Goal: Information Seeking & Learning: Learn about a topic

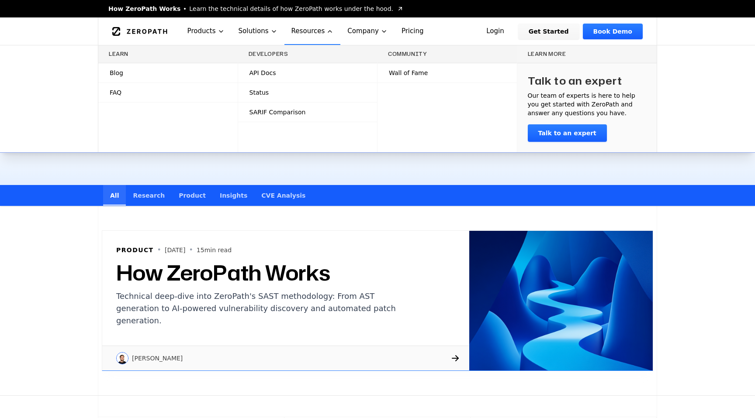
click at [200, 73] on link "Blog" at bounding box center [167, 72] width 139 height 19
click at [220, 68] on link "Blog" at bounding box center [167, 72] width 139 height 19
click at [190, 71] on link "Blog" at bounding box center [167, 72] width 139 height 19
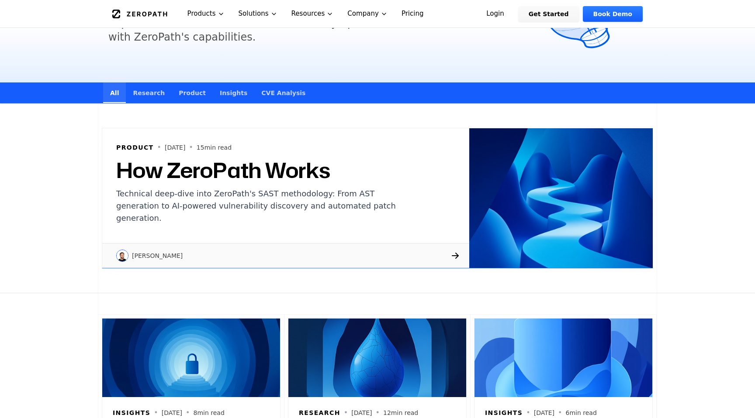
scroll to position [15, 0]
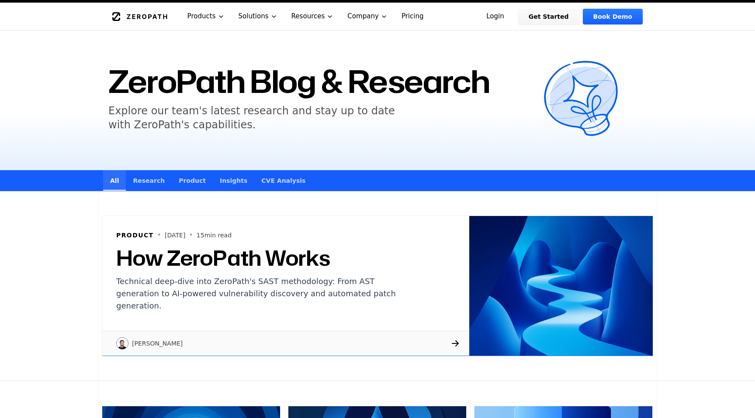
click at [163, 178] on link "Research" at bounding box center [149, 180] width 46 height 21
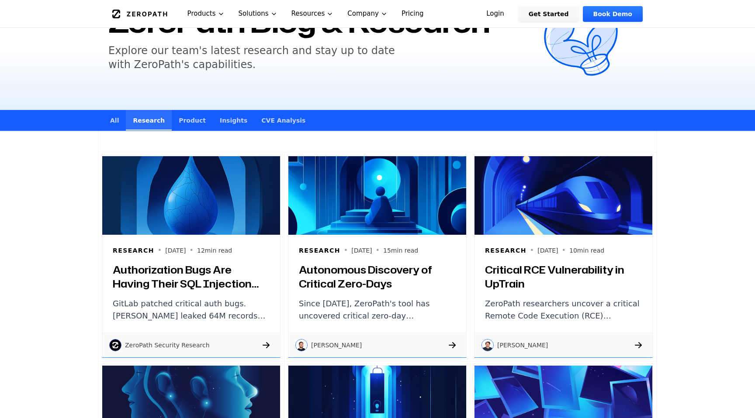
scroll to position [65, 0]
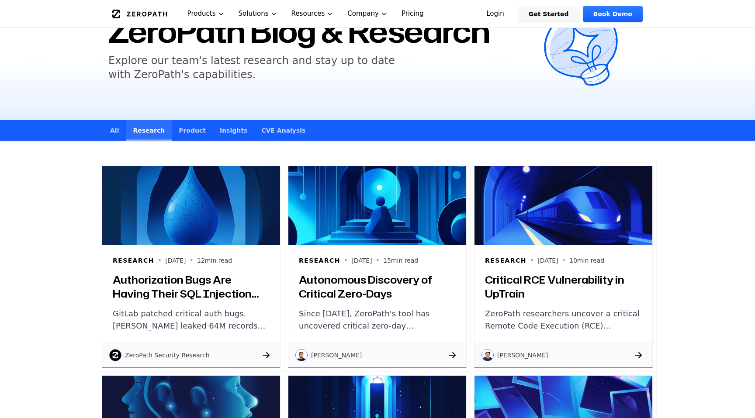
click at [189, 136] on link "Product" at bounding box center [192, 130] width 41 height 21
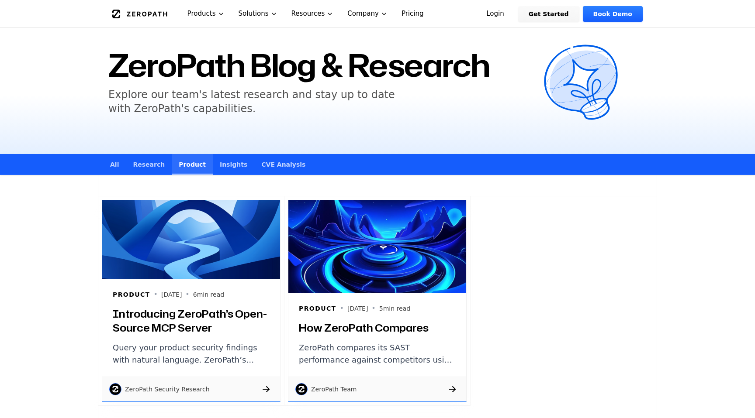
scroll to position [46, 0]
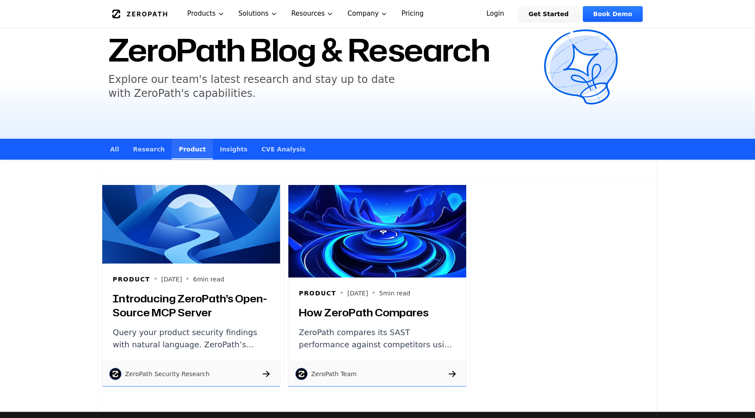
click at [218, 148] on link "Insights" at bounding box center [233, 149] width 41 height 21
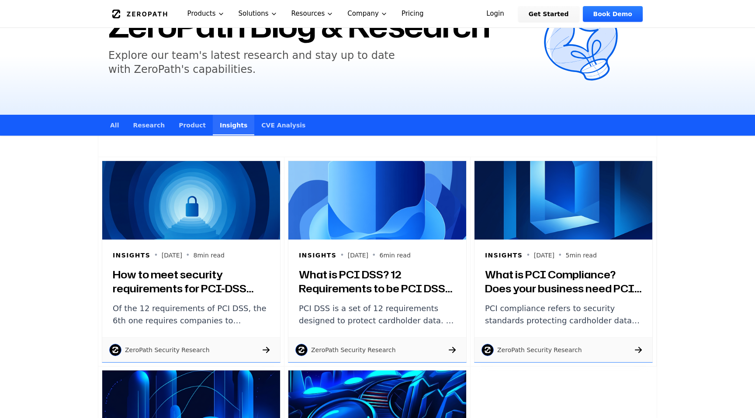
scroll to position [77, 0]
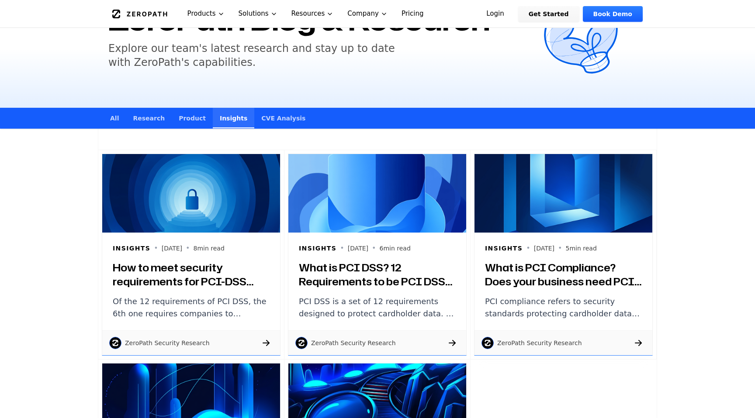
click at [201, 119] on link "Product" at bounding box center [192, 118] width 41 height 21
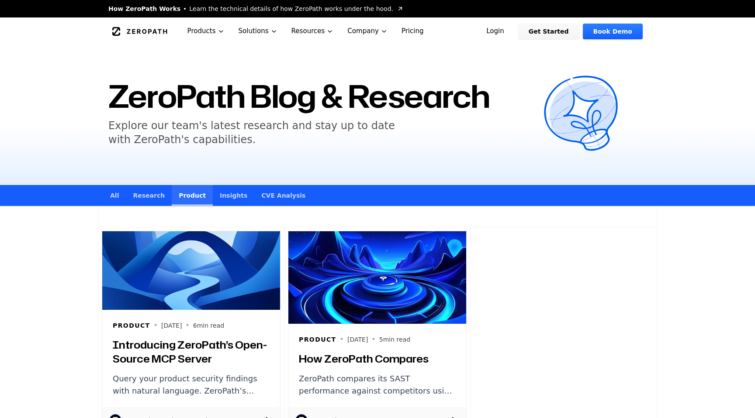
click at [254, 188] on link "CVE Analysis" at bounding box center [283, 195] width 58 height 21
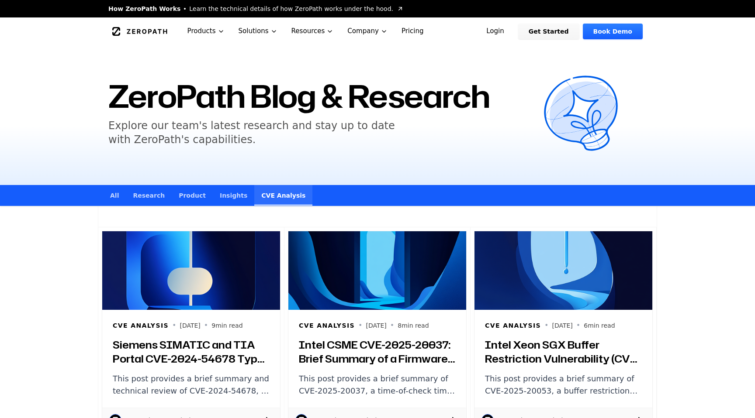
click at [215, 186] on link "Insights" at bounding box center [233, 195] width 41 height 21
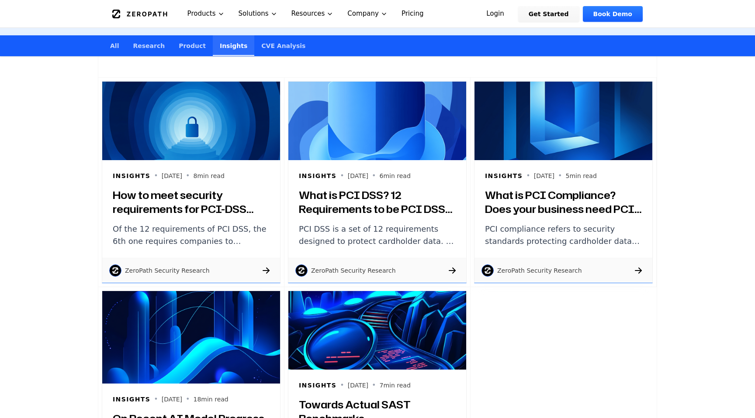
scroll to position [121, 0]
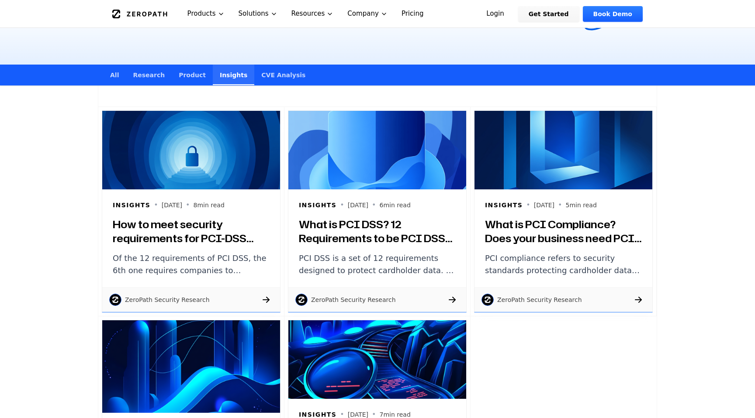
click at [143, 73] on link "Research" at bounding box center [149, 75] width 46 height 21
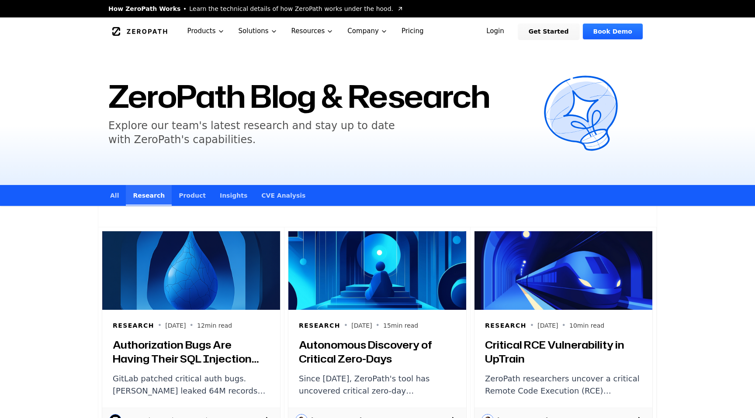
click at [121, 193] on link "All" at bounding box center [114, 195] width 23 height 21
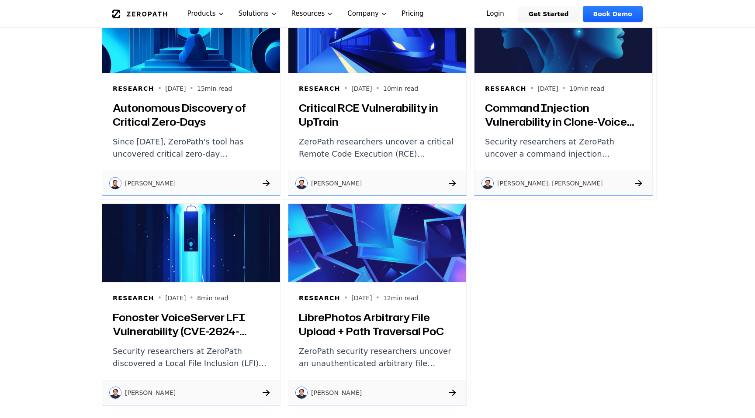
scroll to position [1089, 0]
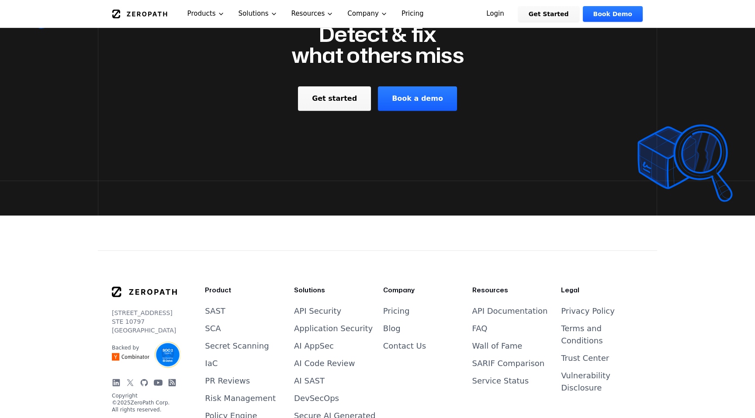
scroll to position [2732, 0]
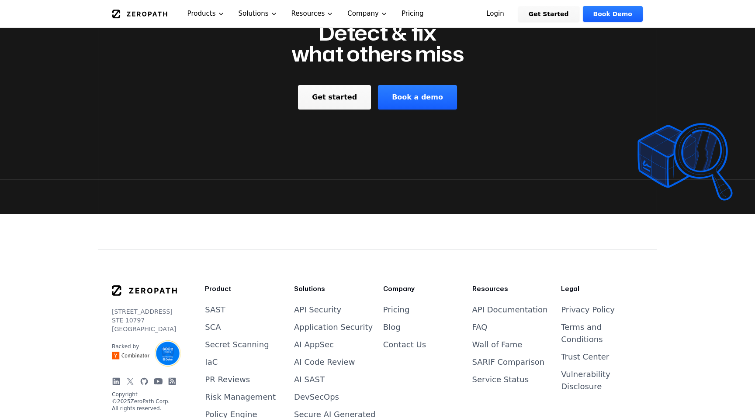
drag, startPoint x: 145, startPoint y: 121, endPoint x: 112, endPoint y: 83, distance: 50.1
copy p "2261 Market Street STE 10797 San Francisco, CA 94114"
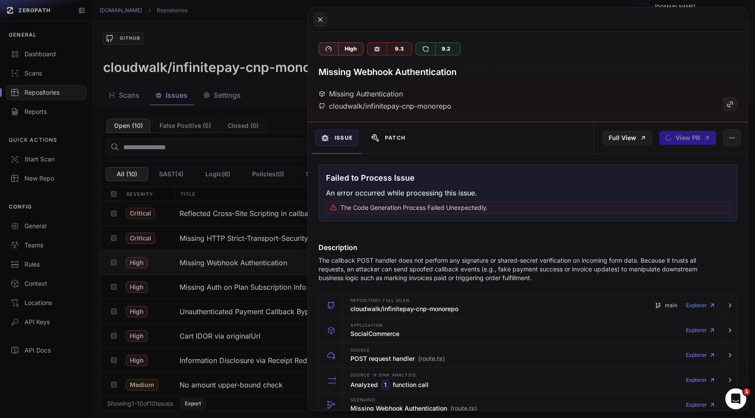
scroll to position [201, 0]
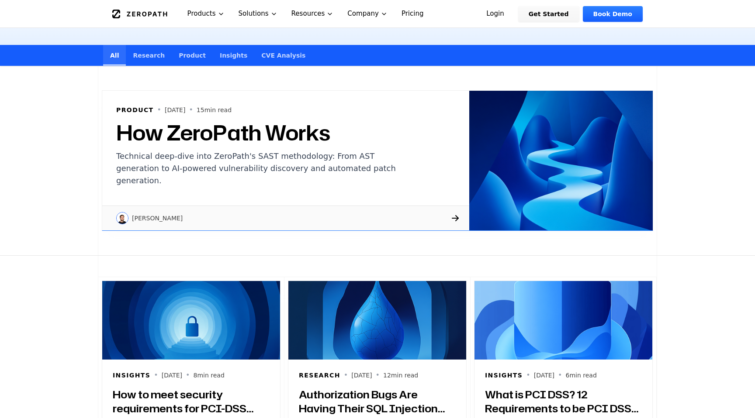
scroll to position [152, 0]
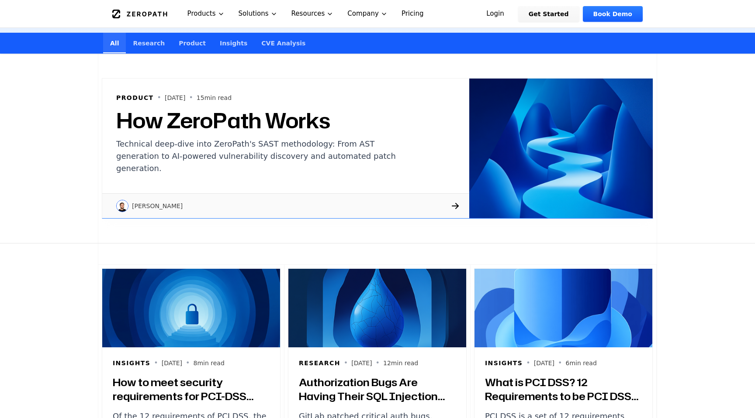
click at [269, 43] on link "CVE Analysis" at bounding box center [283, 43] width 58 height 21
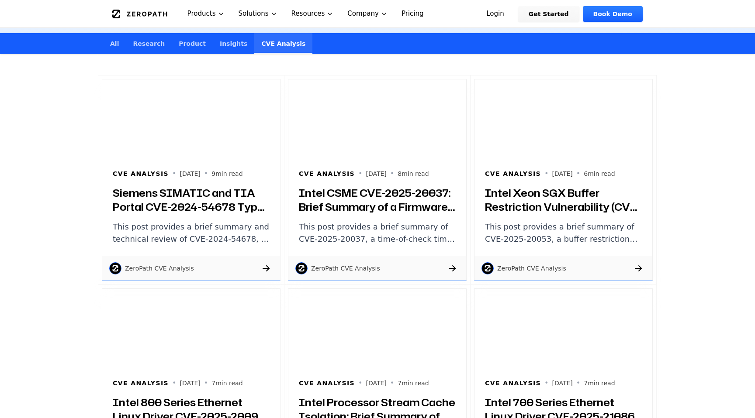
scroll to position [153, 0]
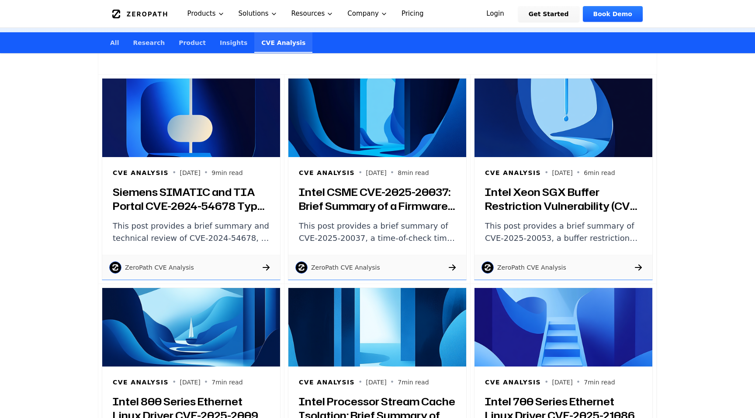
click at [110, 47] on link "All" at bounding box center [114, 42] width 23 height 21
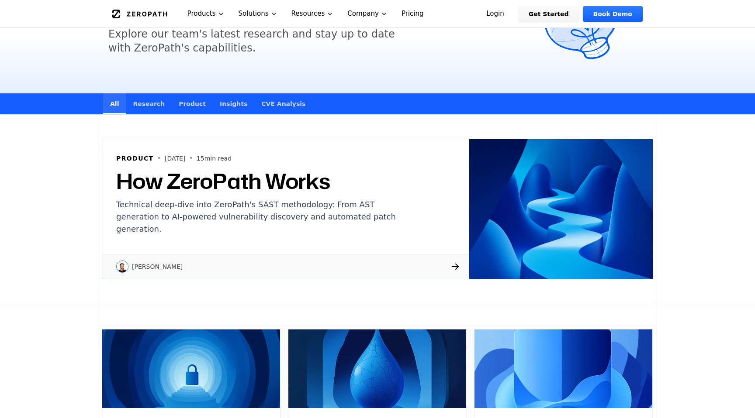
scroll to position [88, 0]
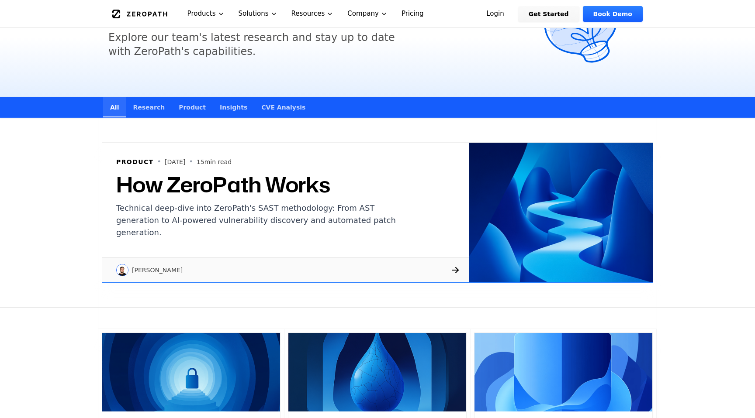
click at [159, 107] on link "Research" at bounding box center [149, 107] width 46 height 21
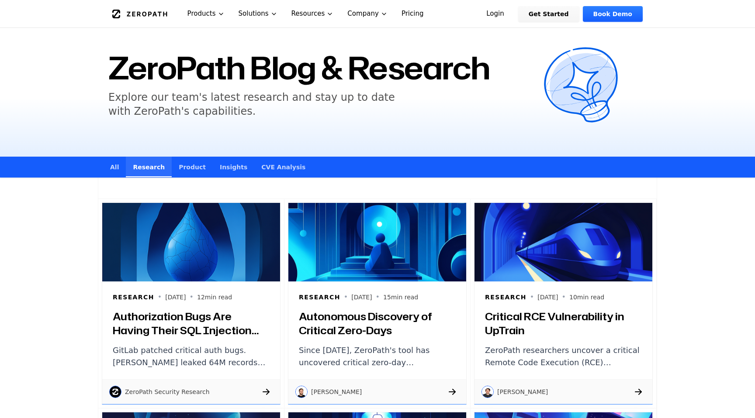
scroll to position [54, 0]
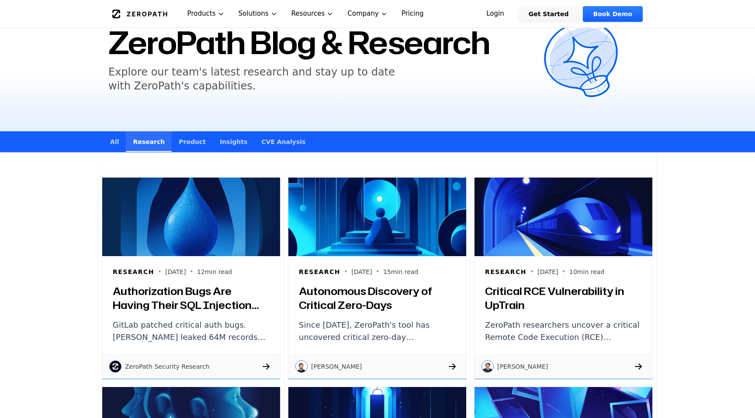
click at [191, 131] on link "Product" at bounding box center [192, 141] width 41 height 21
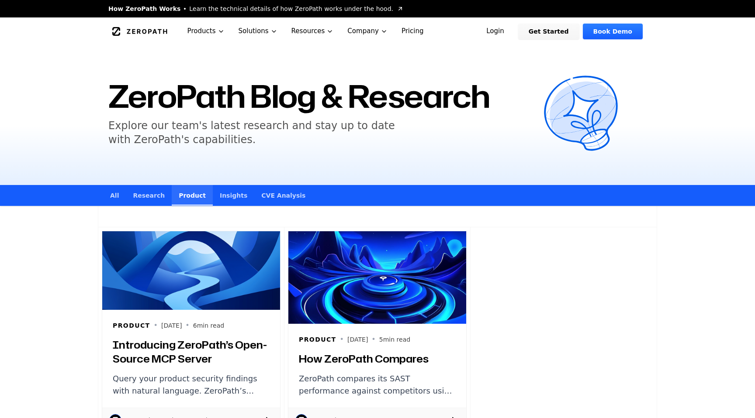
click at [234, 196] on link "Insights" at bounding box center [233, 195] width 41 height 21
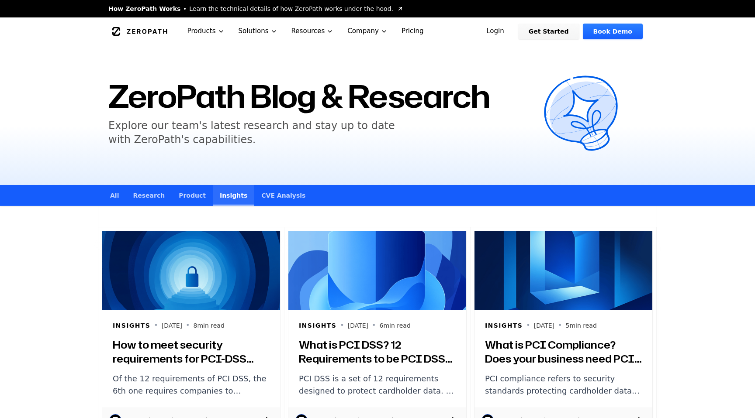
click at [262, 193] on link "CVE Analysis" at bounding box center [283, 195] width 58 height 21
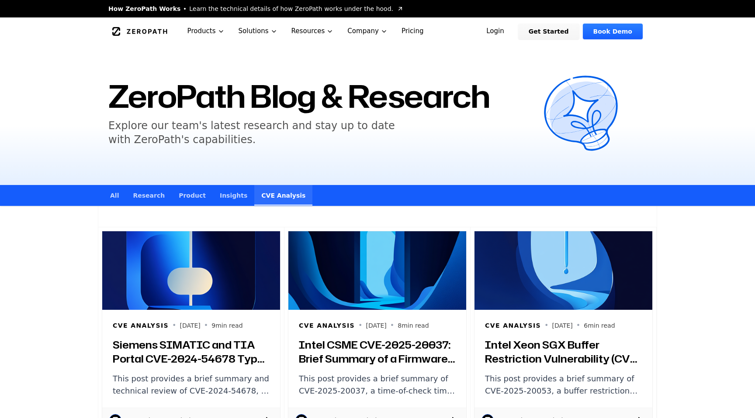
click at [138, 187] on link "Research" at bounding box center [149, 195] width 46 height 21
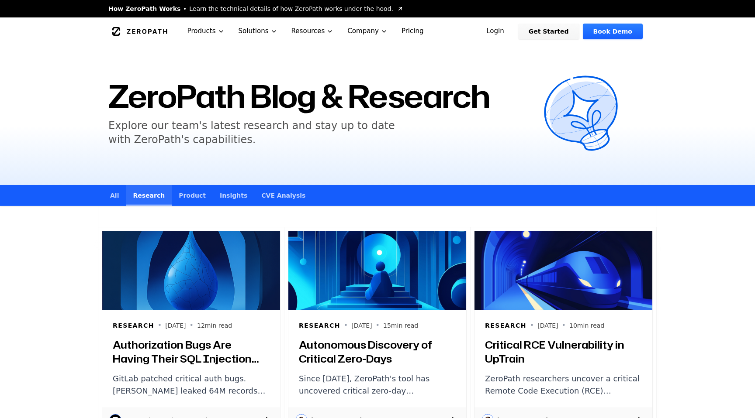
click at [112, 187] on link "All" at bounding box center [114, 195] width 23 height 21
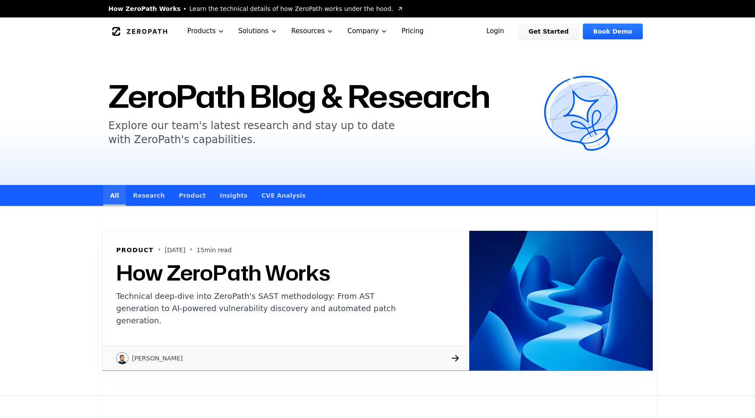
click at [503, 30] on link "Login" at bounding box center [495, 32] width 39 height 16
